Goal: Task Accomplishment & Management: Use online tool/utility

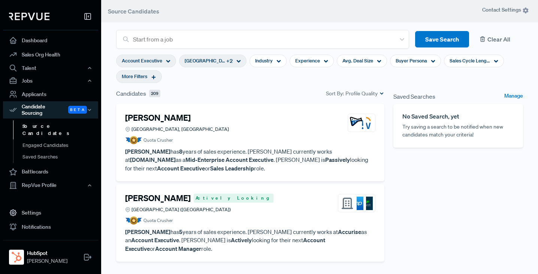
click at [498, 37] on button "Clear All" at bounding box center [499, 39] width 48 height 17
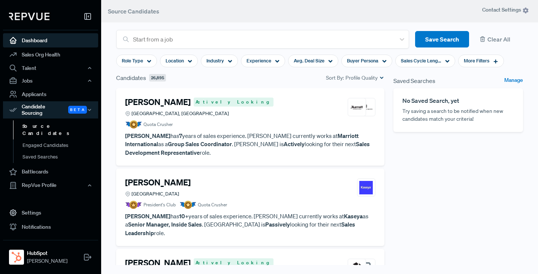
click at [32, 40] on link "Dashboard" at bounding box center [50, 40] width 95 height 14
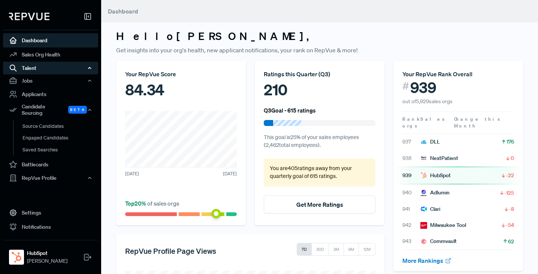
click at [33, 69] on div "Talent" at bounding box center [50, 68] width 95 height 13
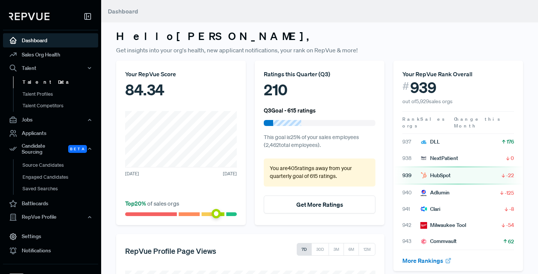
click at [34, 83] on link "Talent Data" at bounding box center [60, 82] width 95 height 12
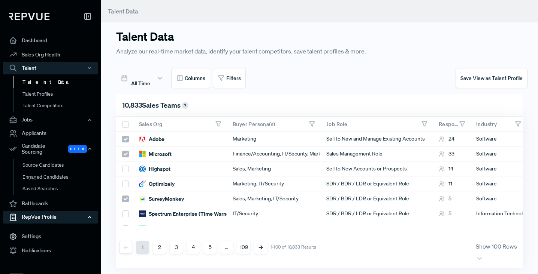
click at [40, 216] on div "RepVue Profile" at bounding box center [50, 217] width 95 height 13
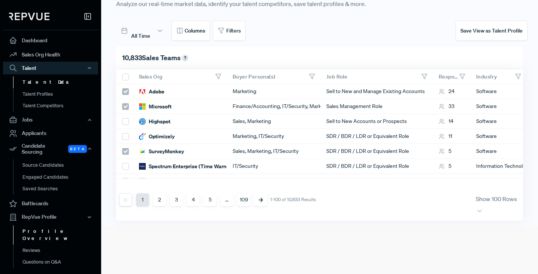
scroll to position [49, 0]
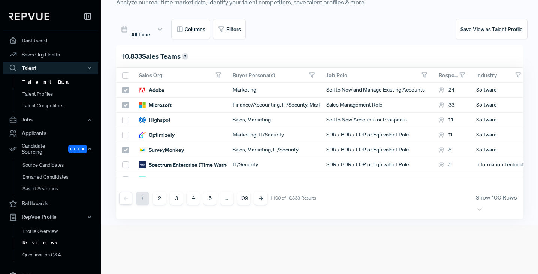
click at [32, 239] on link "Reviews" at bounding box center [60, 243] width 95 height 12
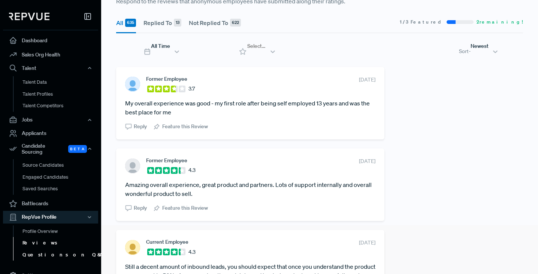
click at [36, 249] on link "Questions on Q&A" at bounding box center [60, 255] width 95 height 12
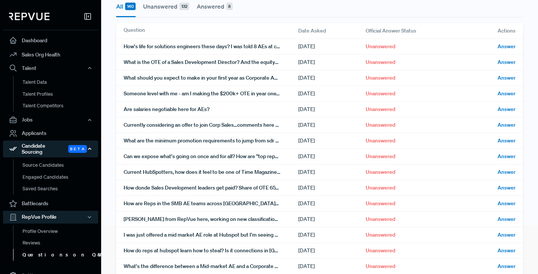
click at [41, 147] on div "Candidate Sourcing Beta" at bounding box center [50, 149] width 95 height 17
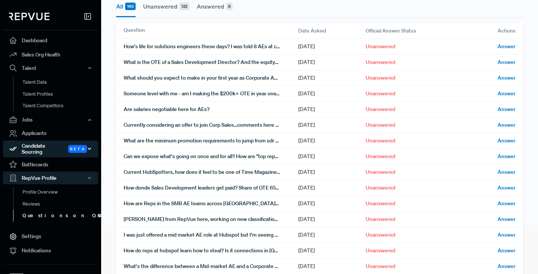
click at [41, 147] on div "Candidate Sourcing Beta" at bounding box center [50, 149] width 95 height 17
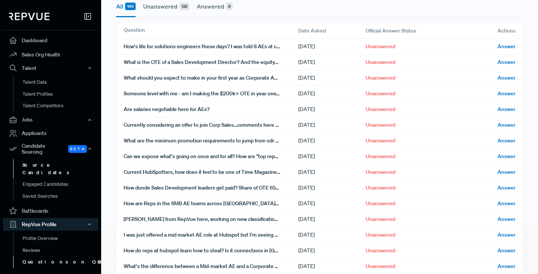
click at [41, 163] on link "Source Candidates" at bounding box center [60, 169] width 95 height 19
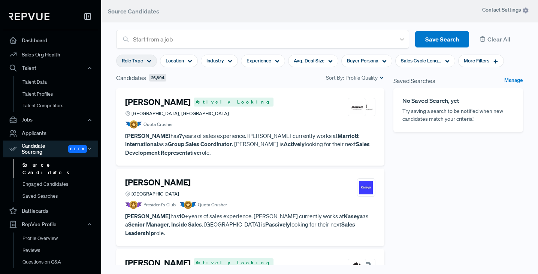
click at [147, 60] on use at bounding box center [149, 61] width 4 height 3
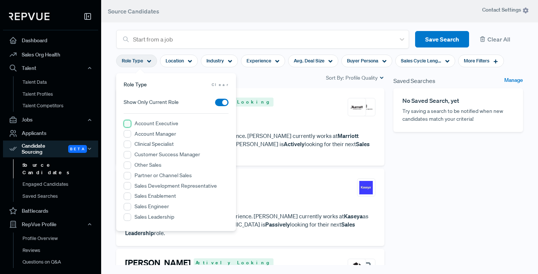
click at [128, 123] on Executive "Account Executive" at bounding box center [127, 123] width 7 height 7
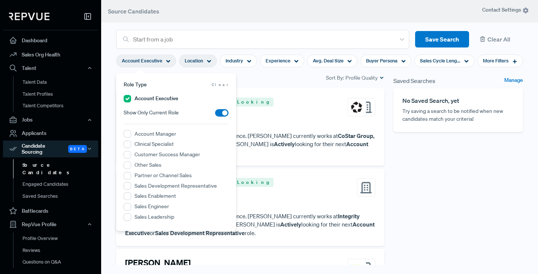
click at [209, 62] on icon at bounding box center [209, 61] width 4 height 4
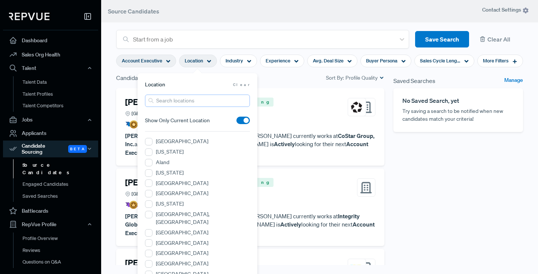
click at [185, 102] on input "search" at bounding box center [197, 101] width 105 height 12
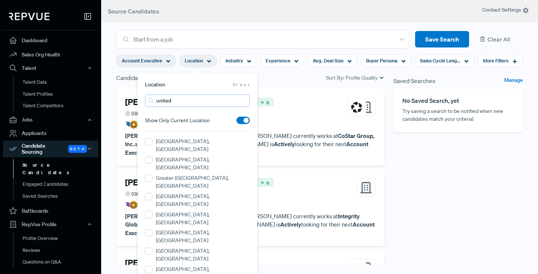
type input "[GEOGRAPHIC_DATA]"
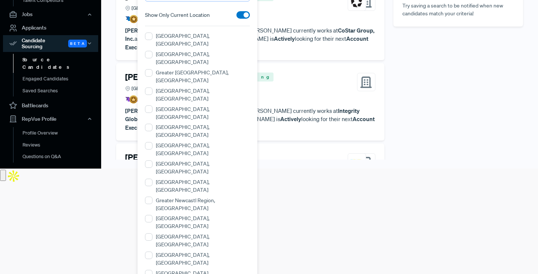
scroll to position [124, 0]
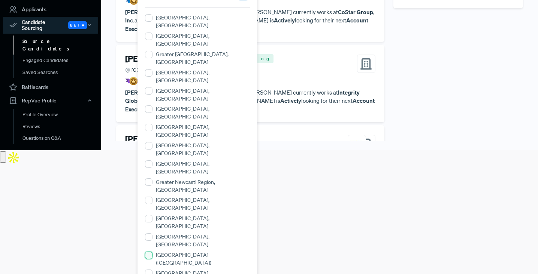
click at [148, 252] on \(England\) "[GEOGRAPHIC_DATA] ([GEOGRAPHIC_DATA])" at bounding box center [148, 255] width 7 height 7
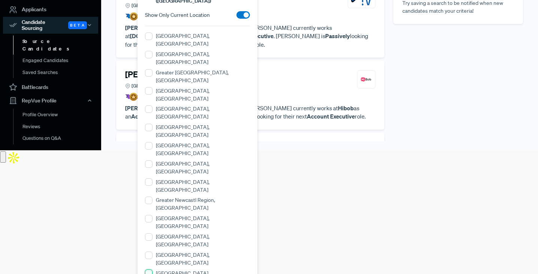
click at [150, 270] on Ireland\) "[GEOGRAPHIC_DATA] ([GEOGRAPHIC_DATA])" at bounding box center [148, 273] width 7 height 7
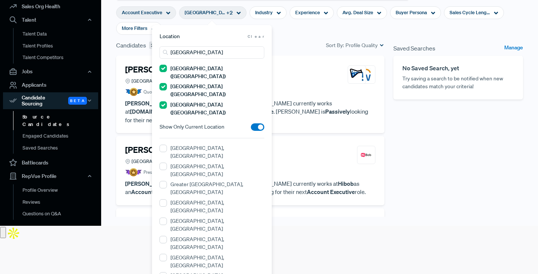
scroll to position [0, 0]
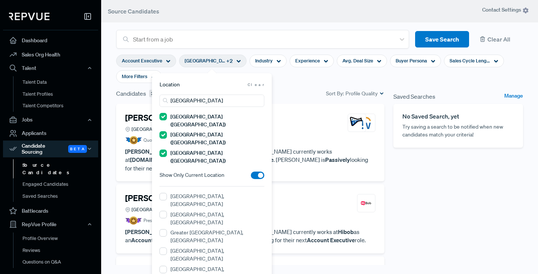
click at [291, 81] on section "Account Executive [GEOGRAPHIC_DATA] ([GEOGRAPHIC_DATA]) + 2 Industry Experience…" at bounding box center [319, 69] width 407 height 40
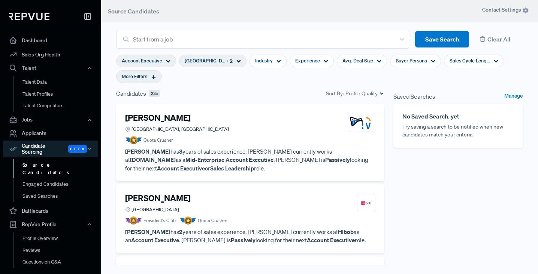
click at [154, 79] on icon at bounding box center [153, 77] width 5 height 5
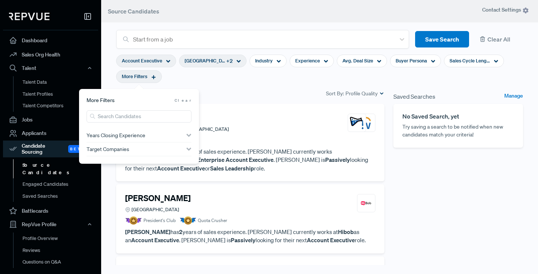
click at [133, 133] on span "Years Closing Experience" at bounding box center [116, 136] width 59 height 6
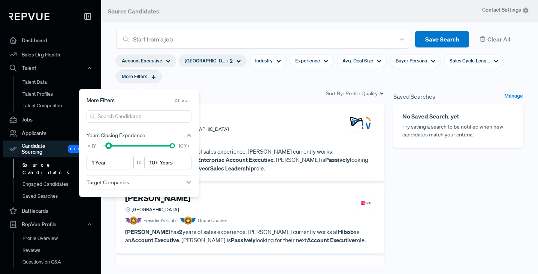
type input "2 Years"
drag, startPoint x: 102, startPoint y: 148, endPoint x: 112, endPoint y: 147, distance: 10.5
click at [112, 147] on div at bounding box center [114, 145] width 5 height 5
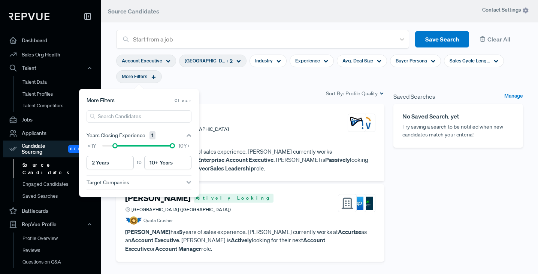
click at [265, 93] on div "Candidates 209 Sort By: Profile Quality" at bounding box center [250, 93] width 268 height 9
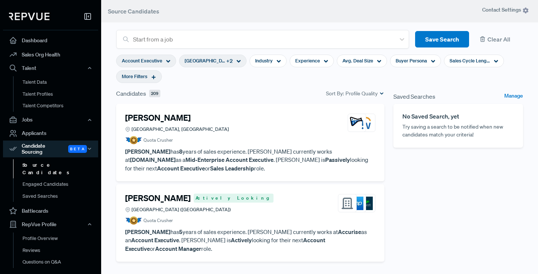
click at [231, 151] on p "[PERSON_NAME] has 8 years of sales experience. [PERSON_NAME] currently works at…" at bounding box center [250, 160] width 250 height 25
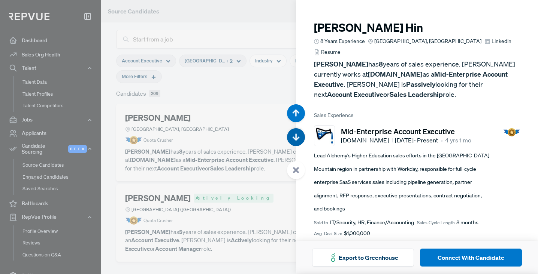
click at [295, 140] on use "button" at bounding box center [295, 137] width 7 height 7
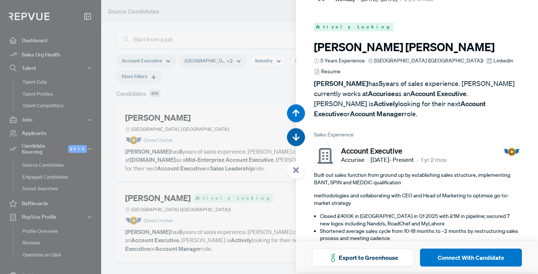
scroll to position [274, 0]
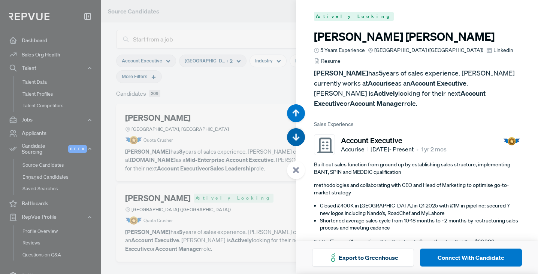
click at [295, 139] on use "button" at bounding box center [295, 137] width 7 height 7
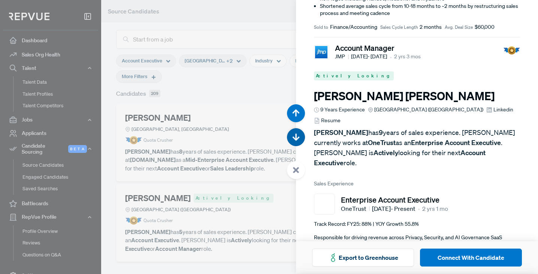
scroll to position [549, 0]
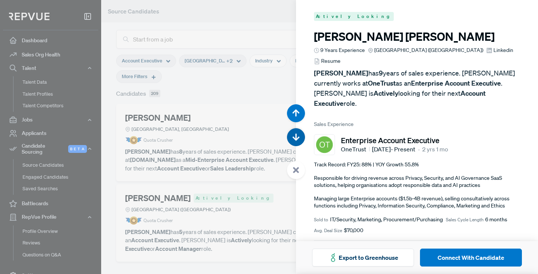
click at [295, 139] on use "button" at bounding box center [295, 137] width 7 height 7
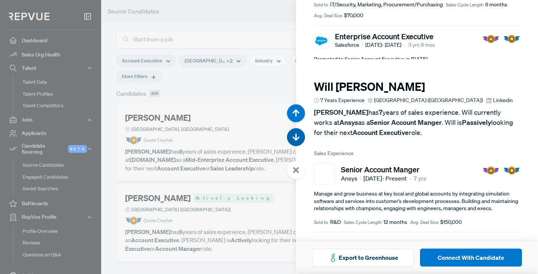
scroll to position [823, 0]
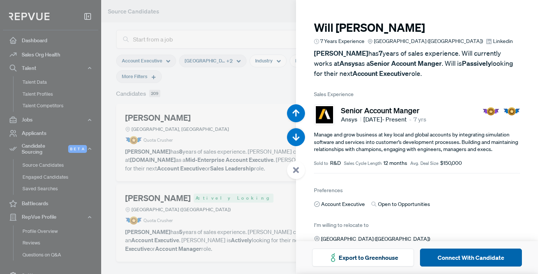
click at [475, 258] on button "Connect With Candidate" at bounding box center [471, 258] width 102 height 18
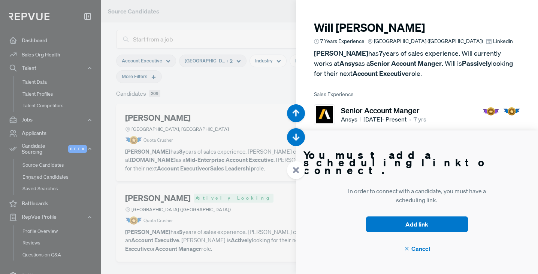
click at [229, 13] on div at bounding box center [269, 137] width 538 height 274
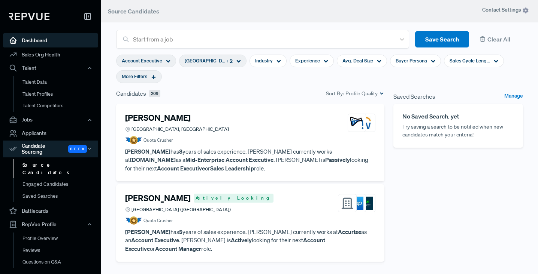
click at [34, 40] on link "Dashboard" at bounding box center [50, 40] width 95 height 14
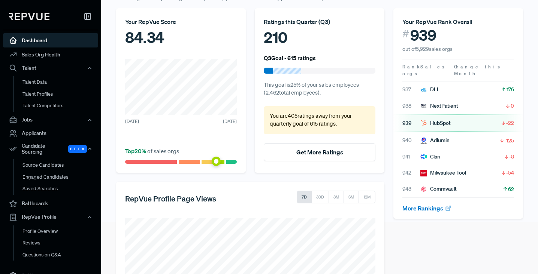
scroll to position [142, 0]
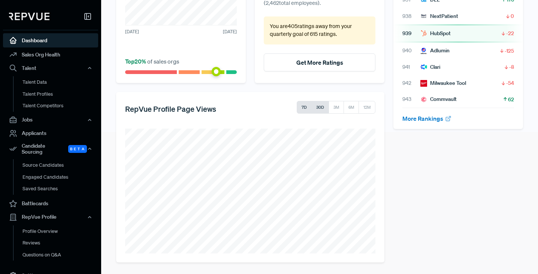
click at [319, 111] on button "30D" at bounding box center [320, 107] width 18 height 13
click at [303, 105] on button "7D" at bounding box center [304, 107] width 15 height 13
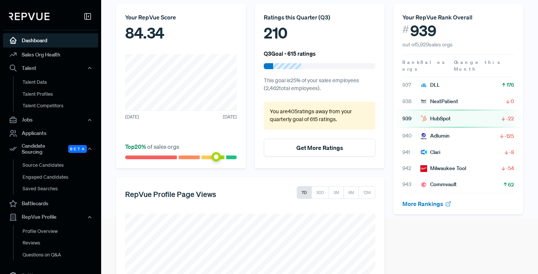
scroll to position [0, 0]
